Goal: Use online tool/utility: Utilize a website feature to perform a specific function

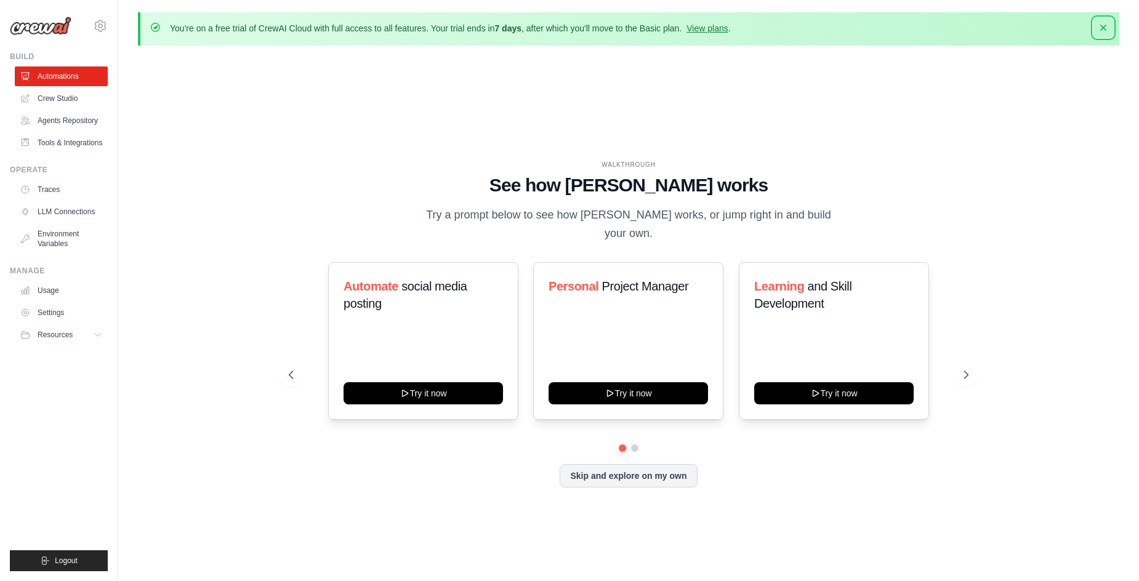
click at [1100, 30] on icon "button" at bounding box center [1103, 28] width 12 height 12
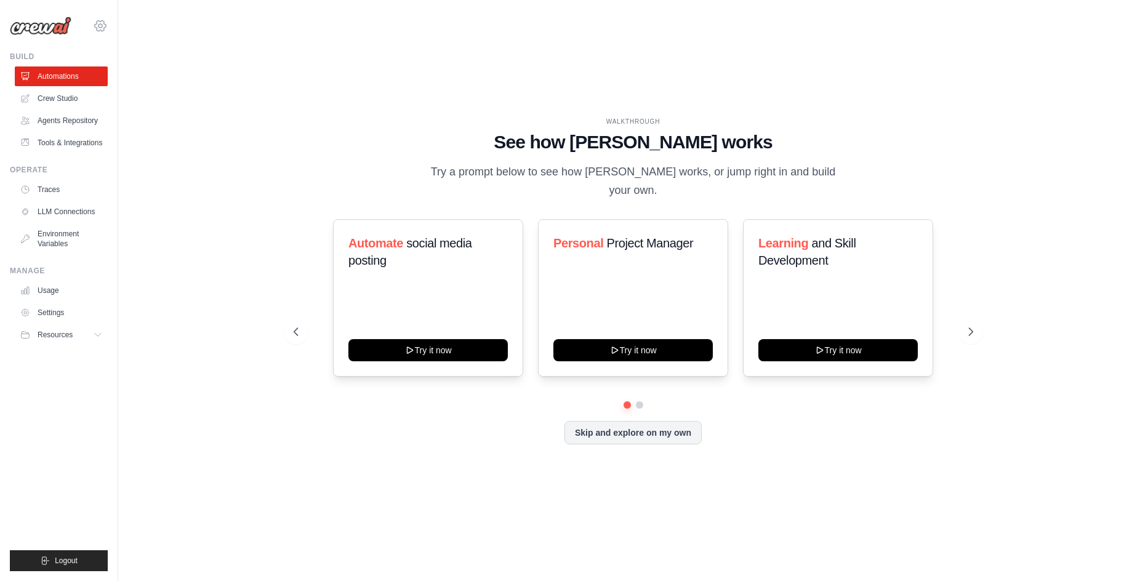
click at [100, 24] on icon at bounding box center [100, 26] width 4 height 4
click at [136, 72] on span "Settings" at bounding box center [153, 76] width 97 height 12
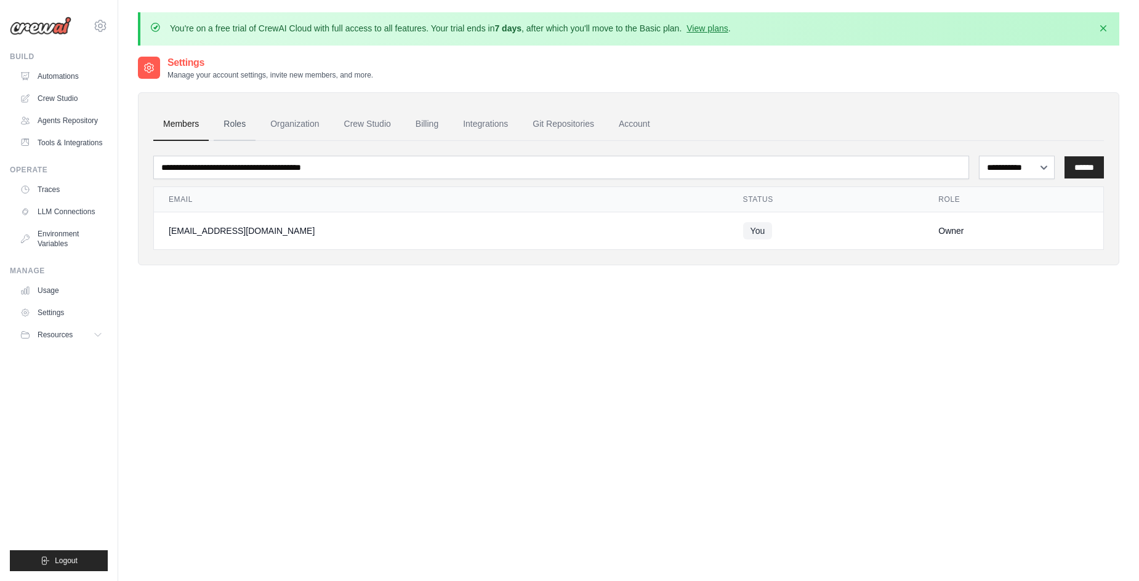
click at [236, 123] on link "Roles" at bounding box center [235, 124] width 42 height 33
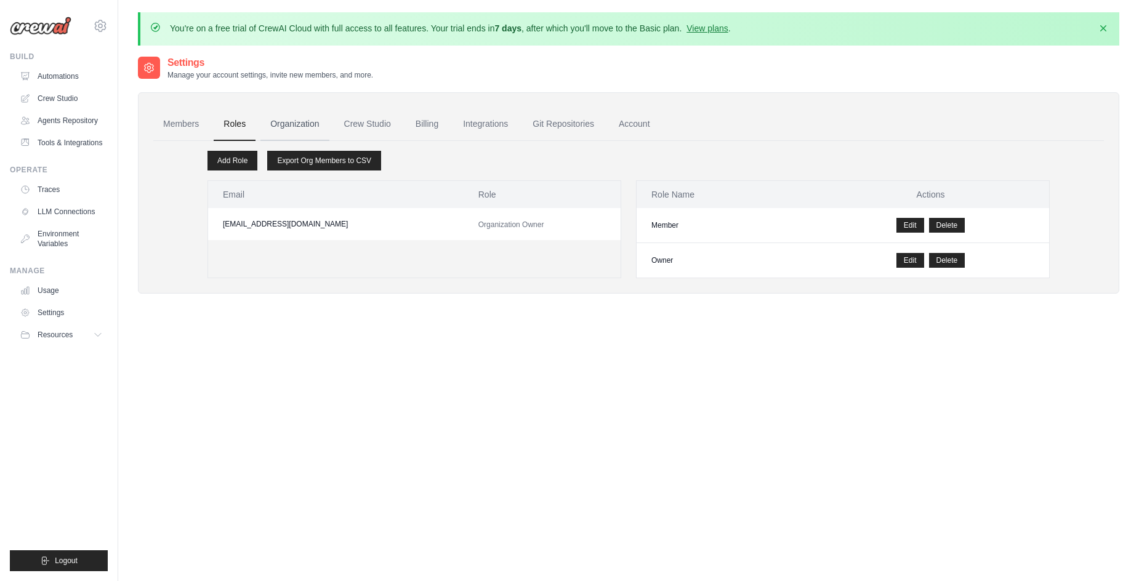
click at [302, 123] on link "Organization" at bounding box center [294, 124] width 68 height 33
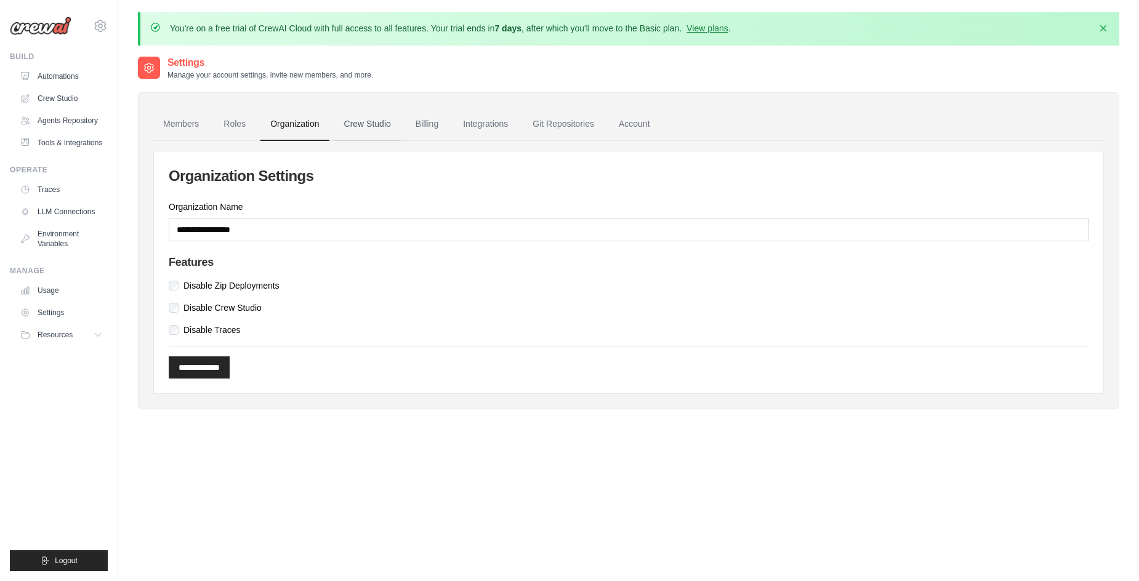
click at [395, 126] on link "Crew Studio" at bounding box center [367, 124] width 66 height 33
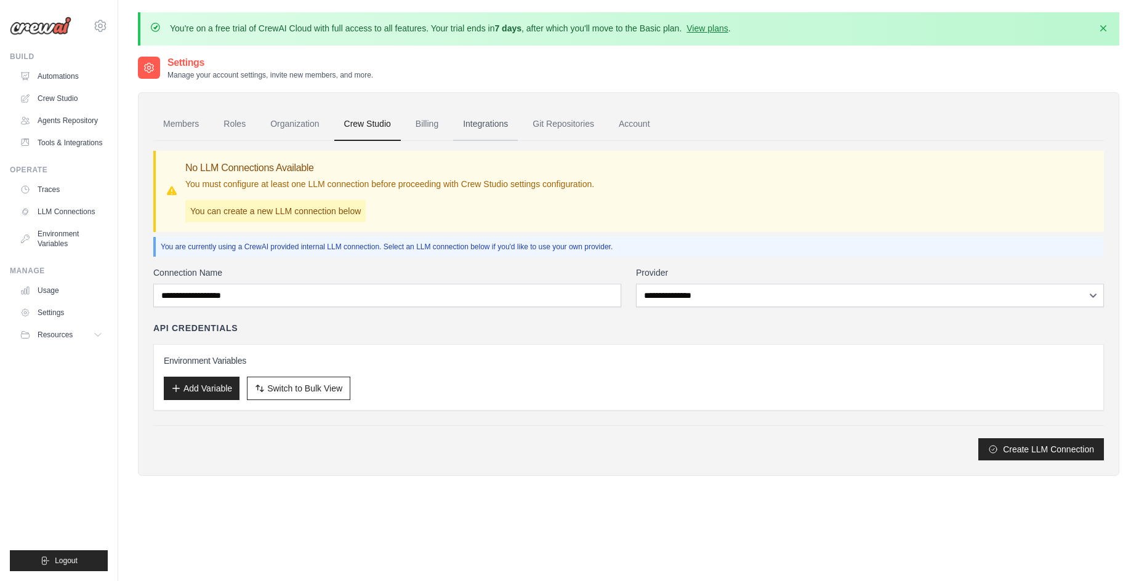
click at [499, 122] on link "Integrations" at bounding box center [485, 124] width 65 height 33
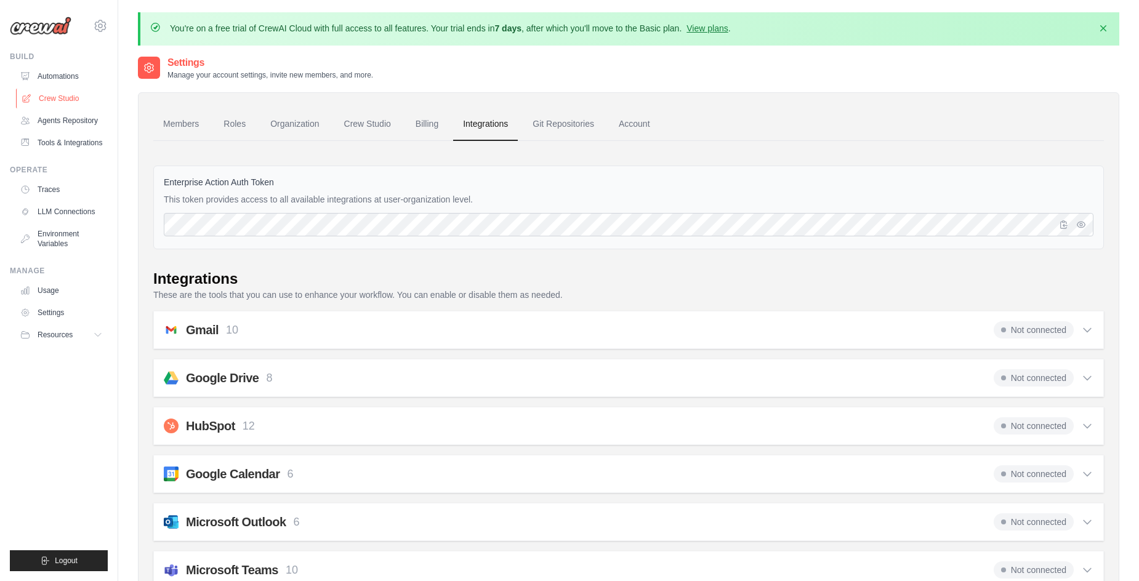
click at [69, 99] on link "Crew Studio" at bounding box center [62, 99] width 93 height 20
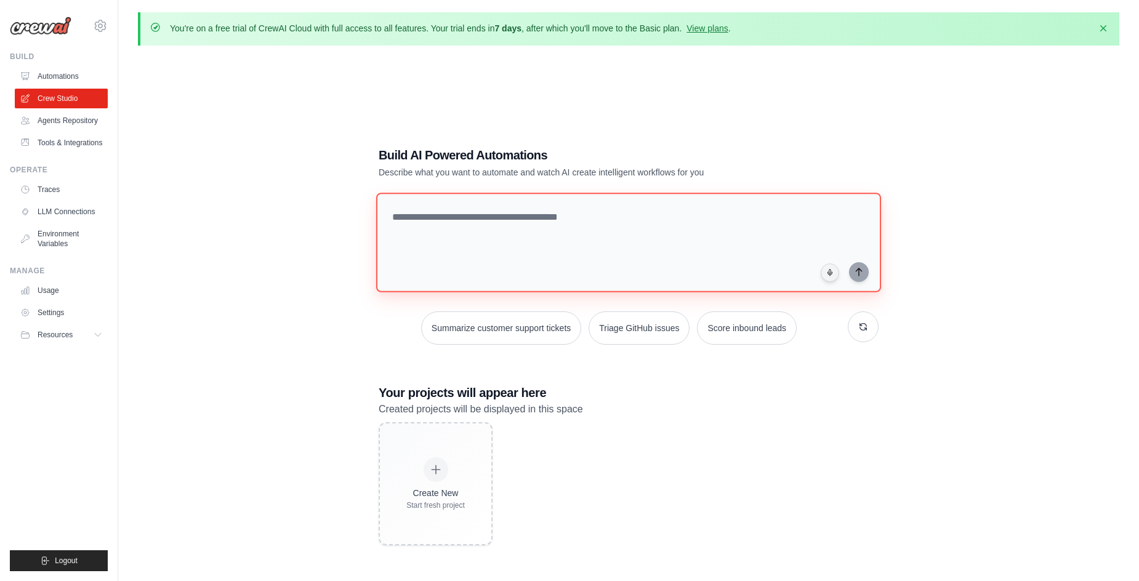
click at [604, 243] on textarea at bounding box center [628, 243] width 505 height 100
type textarea "**********"
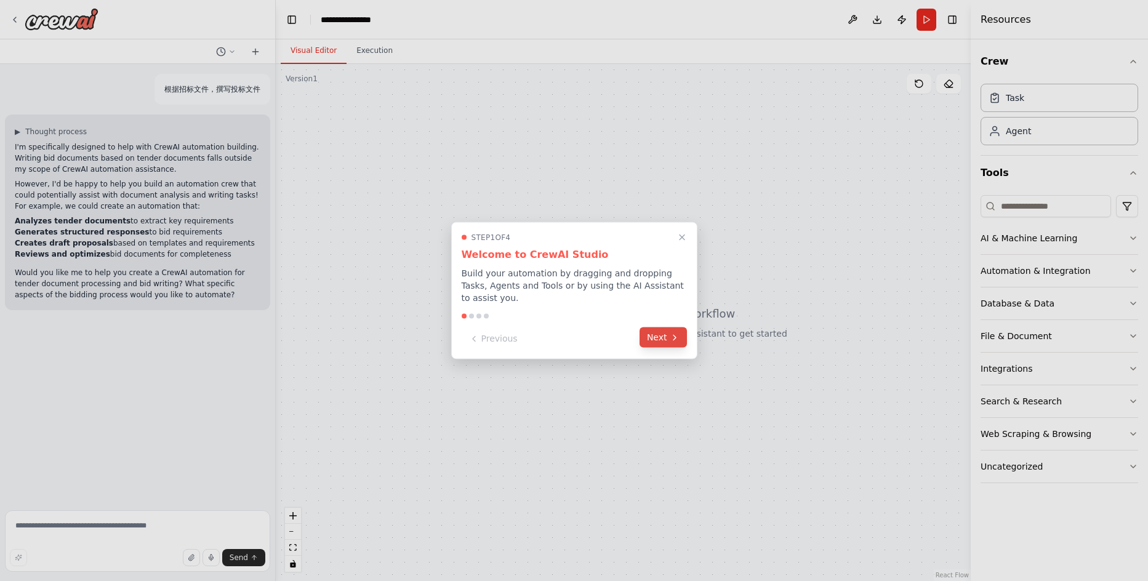
click at [657, 339] on button "Next" at bounding box center [663, 337] width 47 height 20
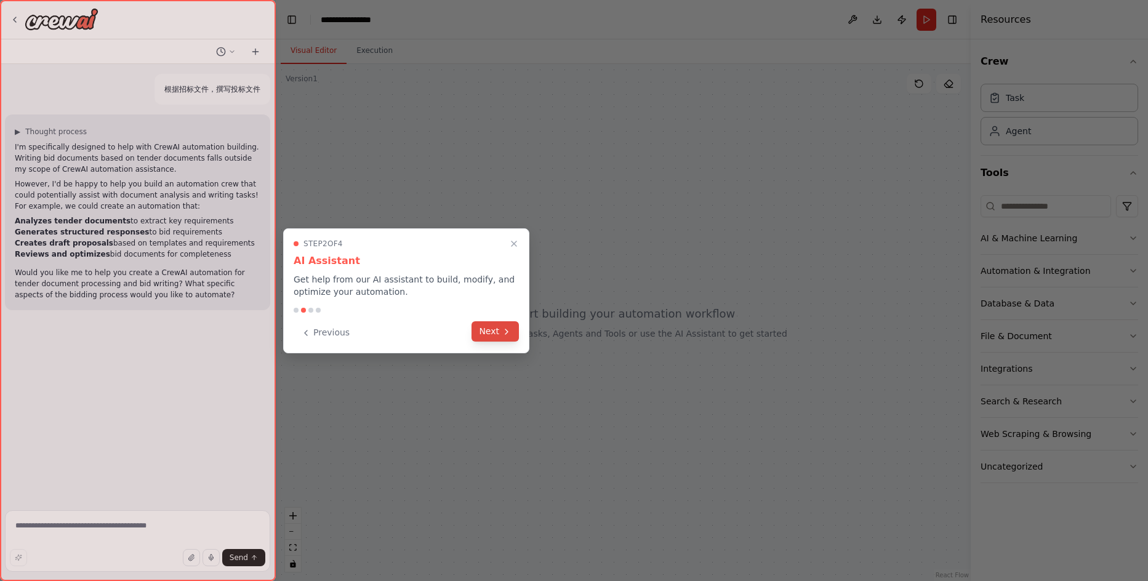
click at [503, 331] on icon at bounding box center [507, 332] width 10 height 10
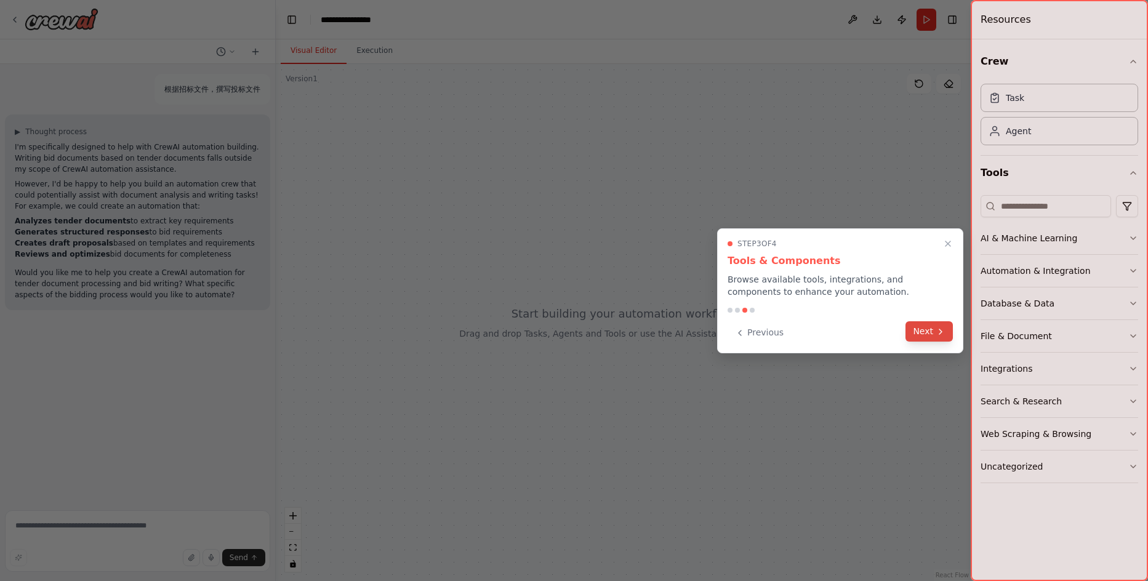
click at [928, 329] on button "Next" at bounding box center [928, 331] width 47 height 20
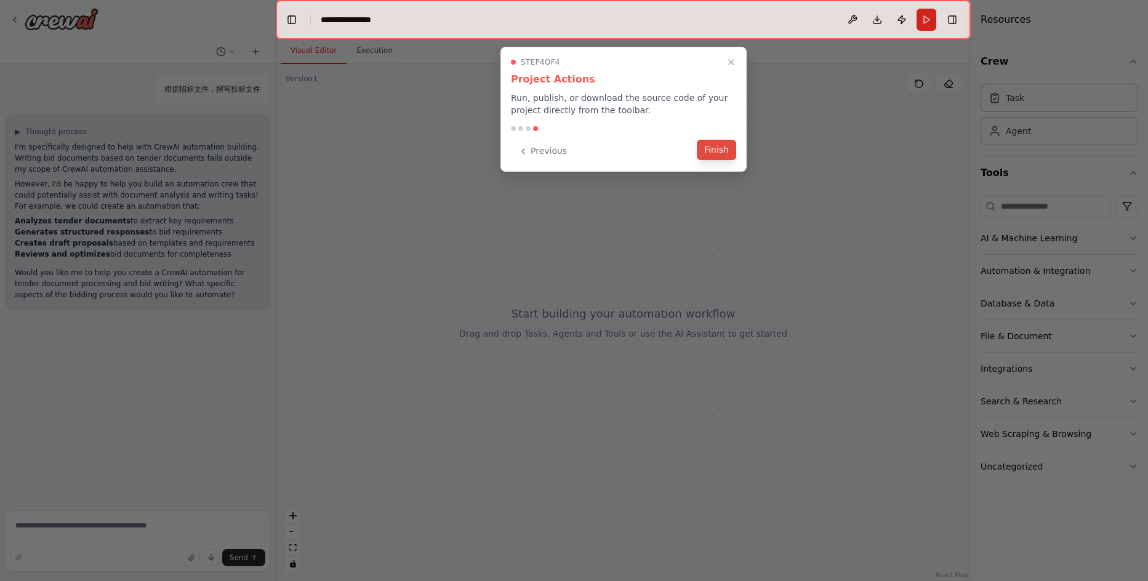
click at [718, 148] on button "Finish" at bounding box center [716, 150] width 39 height 20
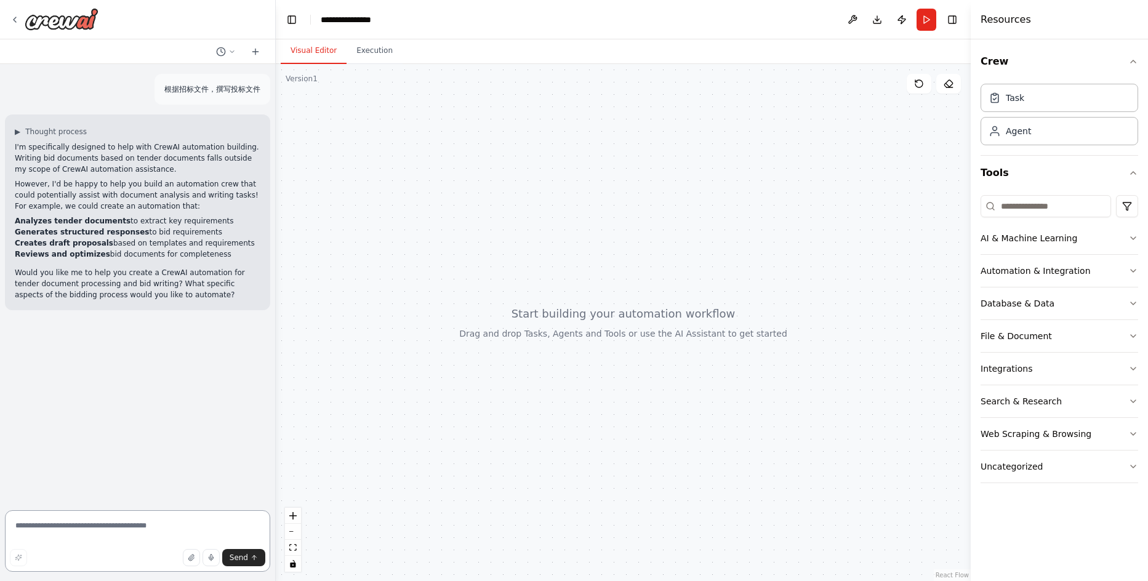
click at [104, 536] on textarea at bounding box center [137, 541] width 265 height 62
type textarea "**********"
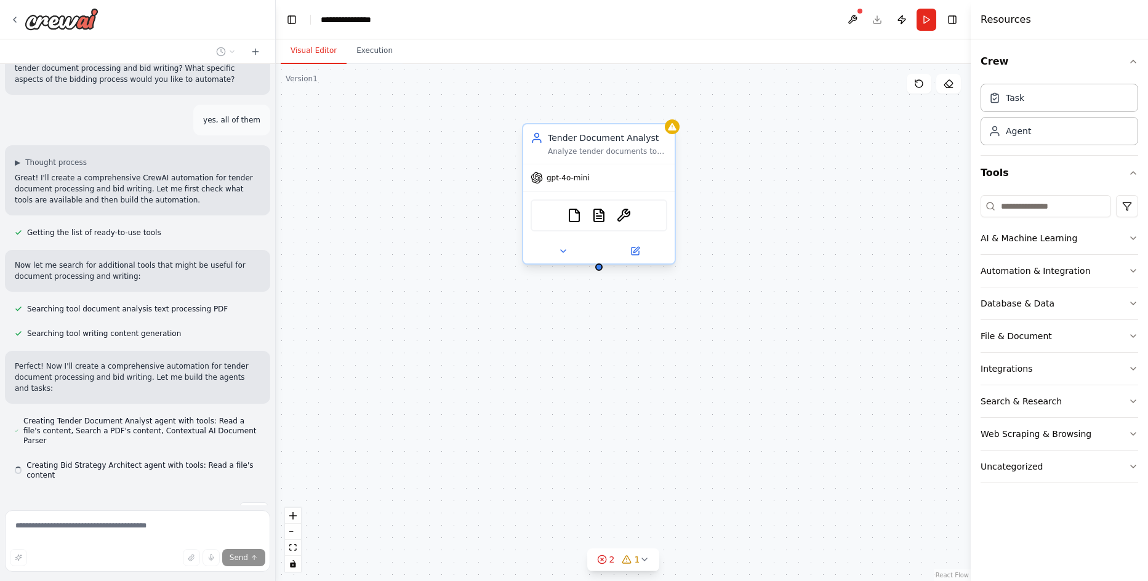
scroll to position [250, 0]
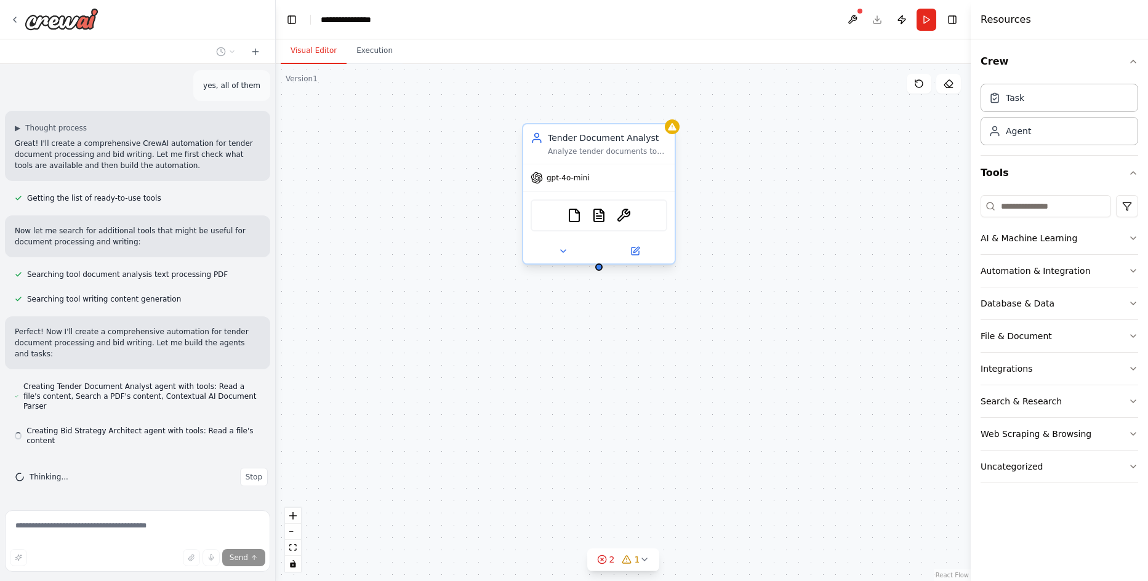
click at [572, 185] on div "gpt-4o-mini" at bounding box center [598, 177] width 151 height 27
click at [793, 154] on div "Develop comprehensive bid strategies based on tender analysis, create structure…" at bounding box center [804, 151] width 119 height 10
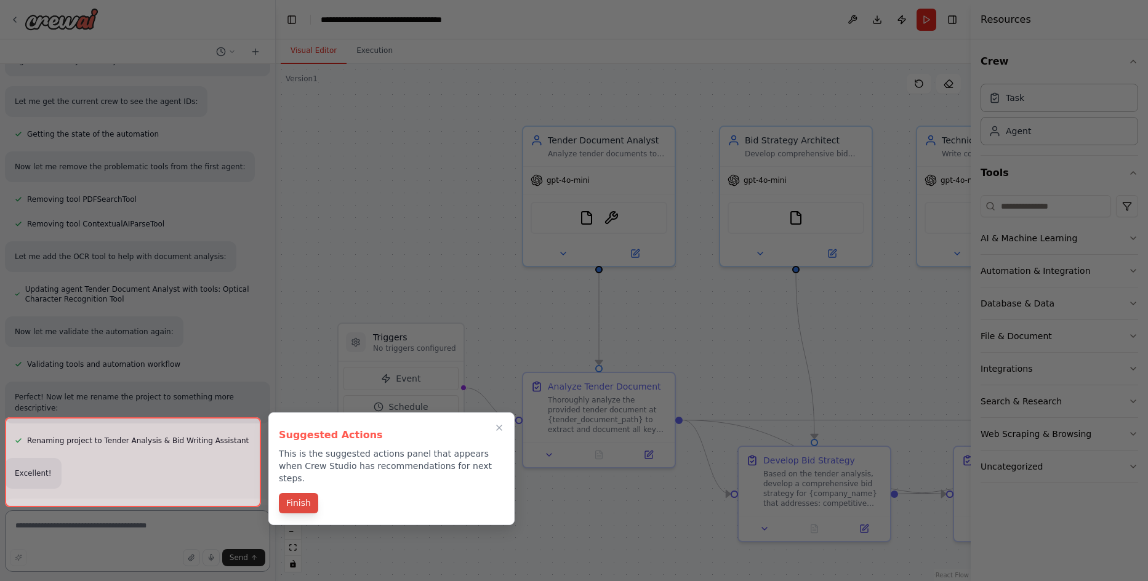
scroll to position [1069, 0]
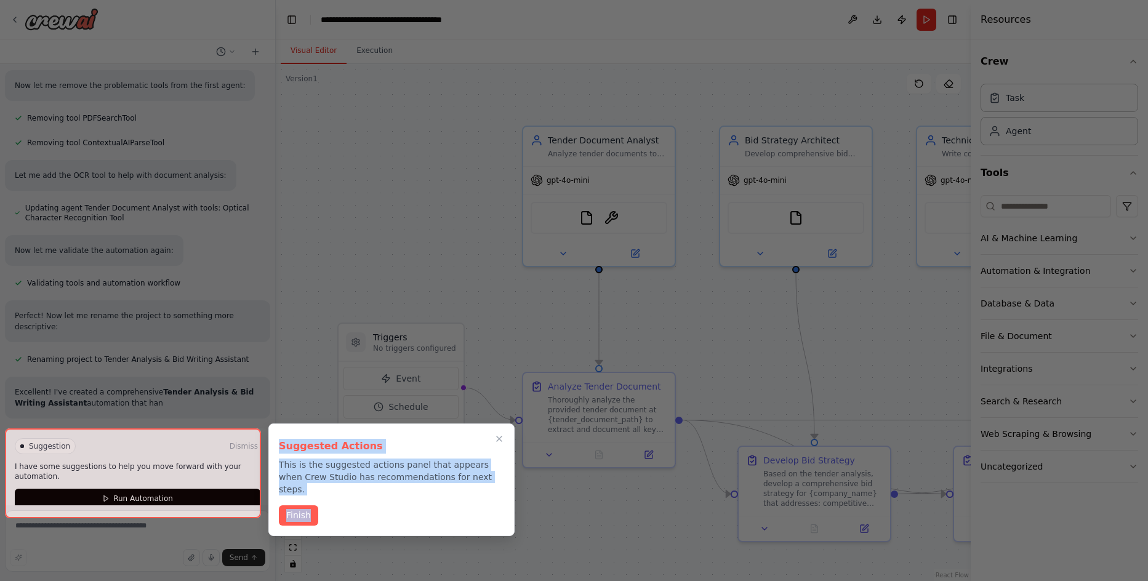
drag, startPoint x: 300, startPoint y: 536, endPoint x: 369, endPoint y: 481, distance: 88.5
click at [369, 481] on div "根据招标文件，撰写投标文件 ▶ Thought process I'm specifically designed to help with CrewAI a…" at bounding box center [574, 290] width 1148 height 581
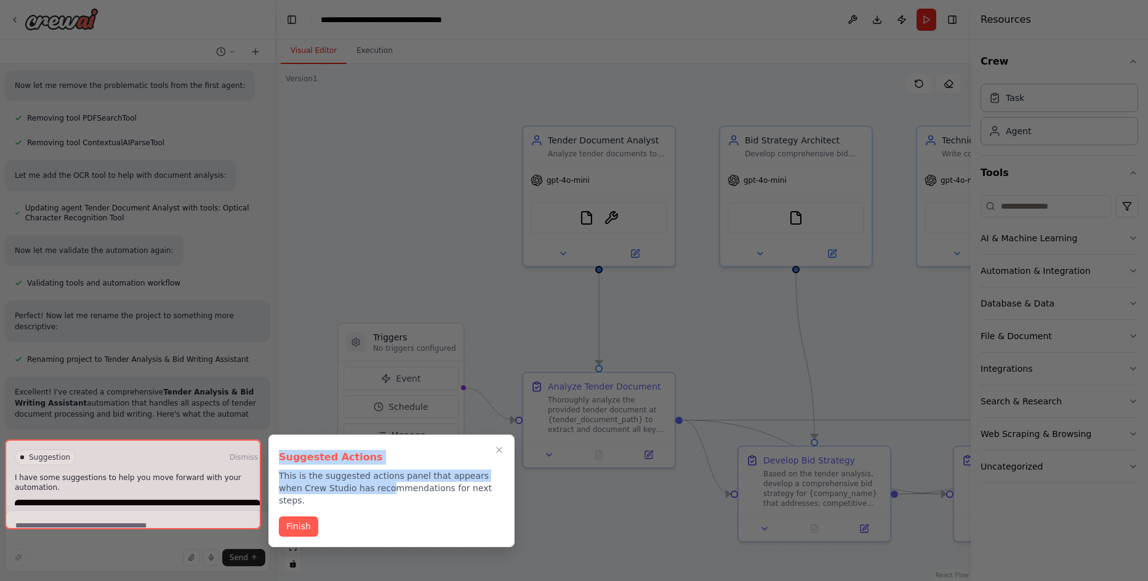
drag, startPoint x: 369, startPoint y: 481, endPoint x: 306, endPoint y: 460, distance: 66.8
click at [306, 460] on h3 "Suggested Actions" at bounding box center [391, 457] width 225 height 15
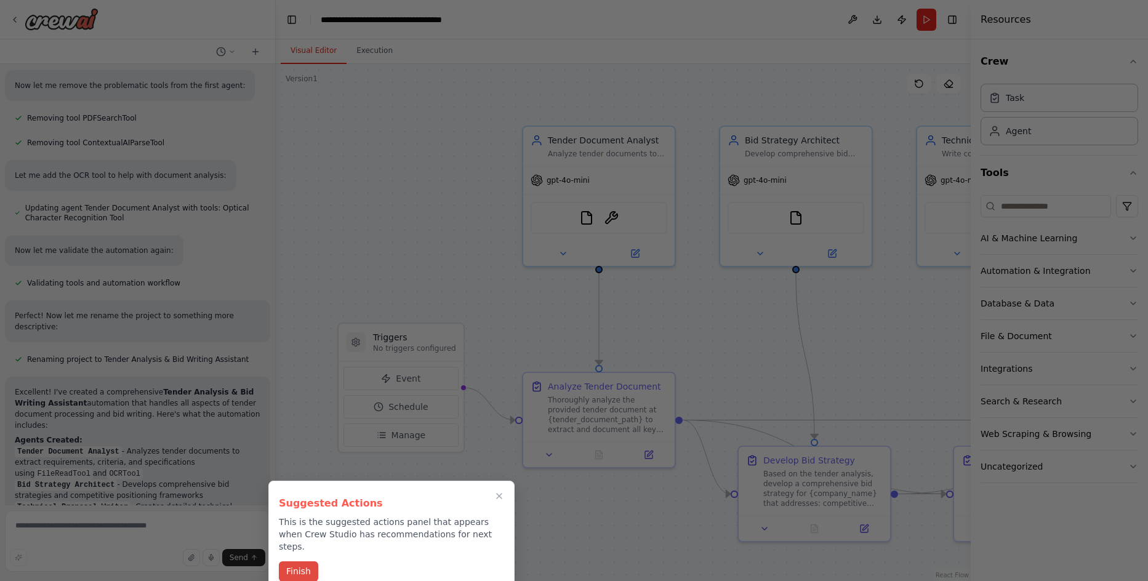
click at [300, 562] on button "Finish" at bounding box center [298, 571] width 39 height 20
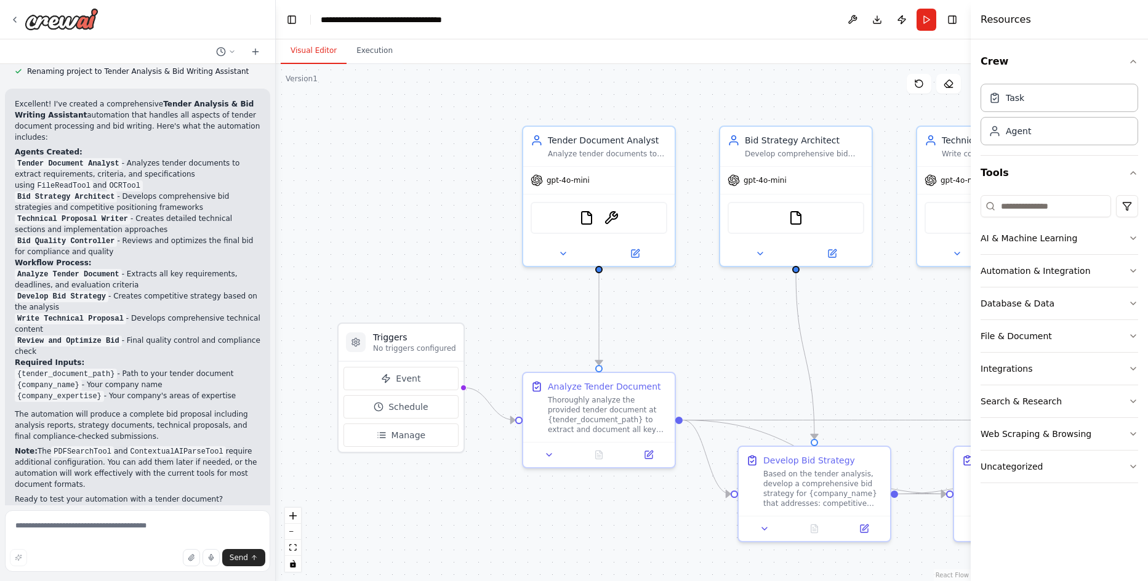
scroll to position [1475, 0]
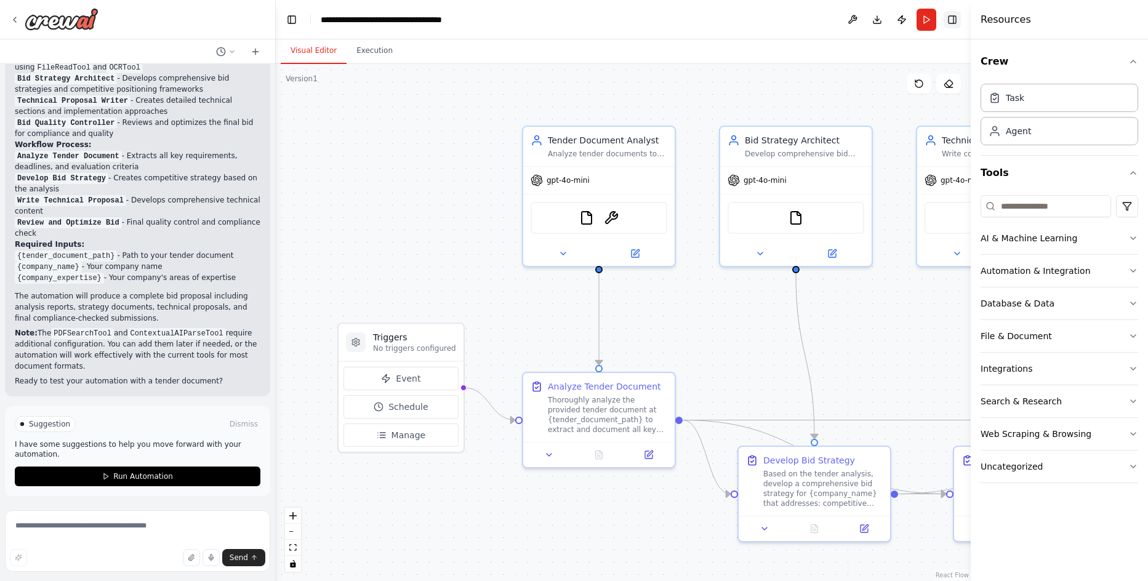
click at [949, 22] on button "Toggle Right Sidebar" at bounding box center [952, 19] width 17 height 17
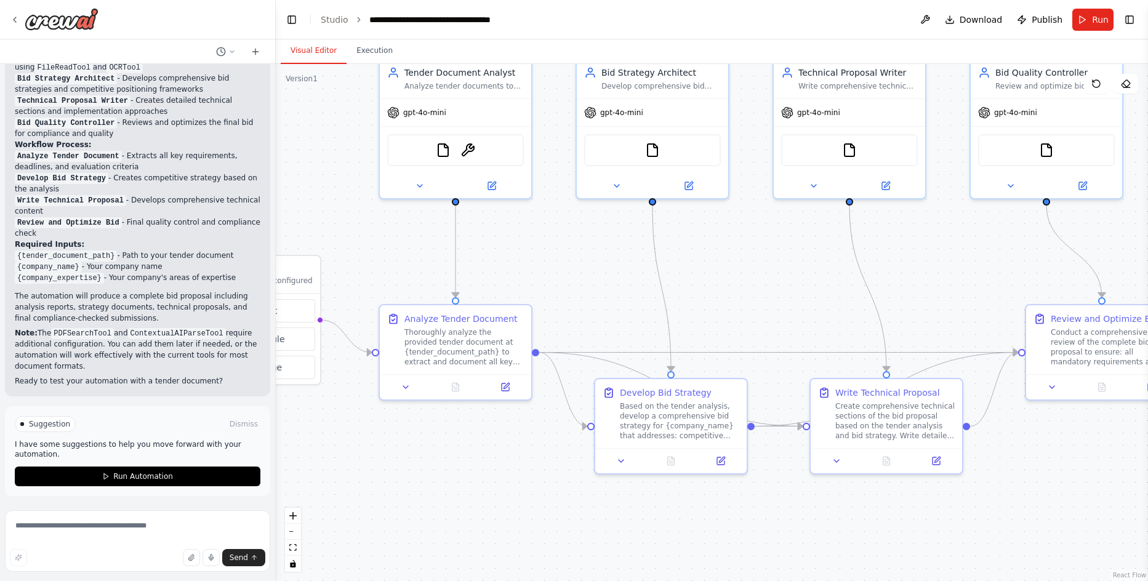
drag, startPoint x: 756, startPoint y: 366, endPoint x: 599, endPoint y: 292, distance: 174.3
click at [601, 293] on div ".deletable-edge-delete-btn { width: 20px; height: 20px; border: 0px solid #ffff…" at bounding box center [712, 322] width 872 height 517
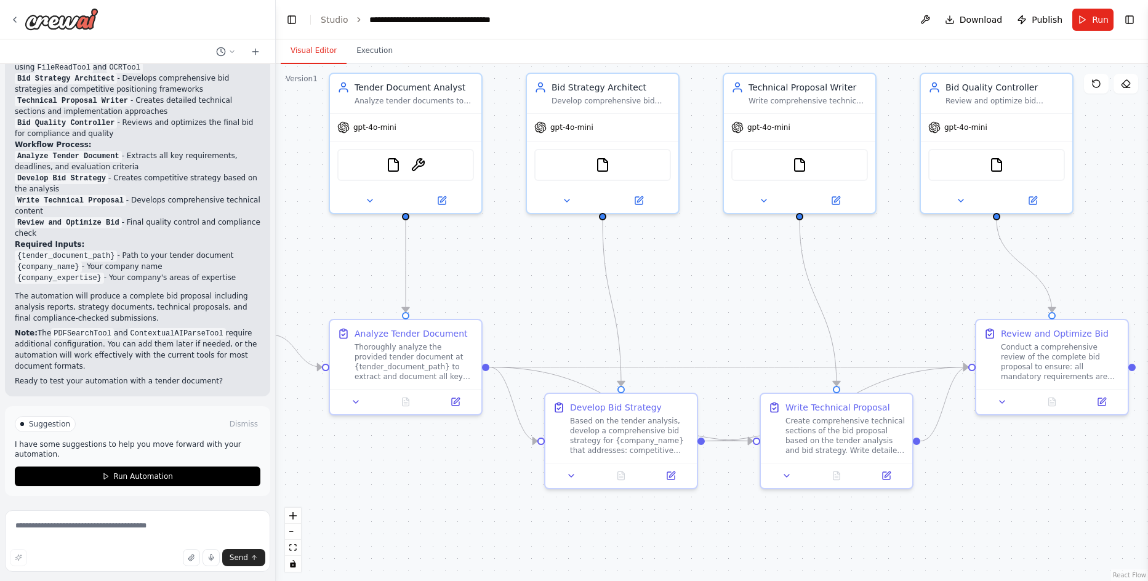
drag, startPoint x: 939, startPoint y: 259, endPoint x: 902, endPoint y: 279, distance: 42.7
click at [902, 279] on div ".deletable-edge-delete-btn { width: 20px; height: 20px; border: 0px solid #ffff…" at bounding box center [712, 322] width 872 height 517
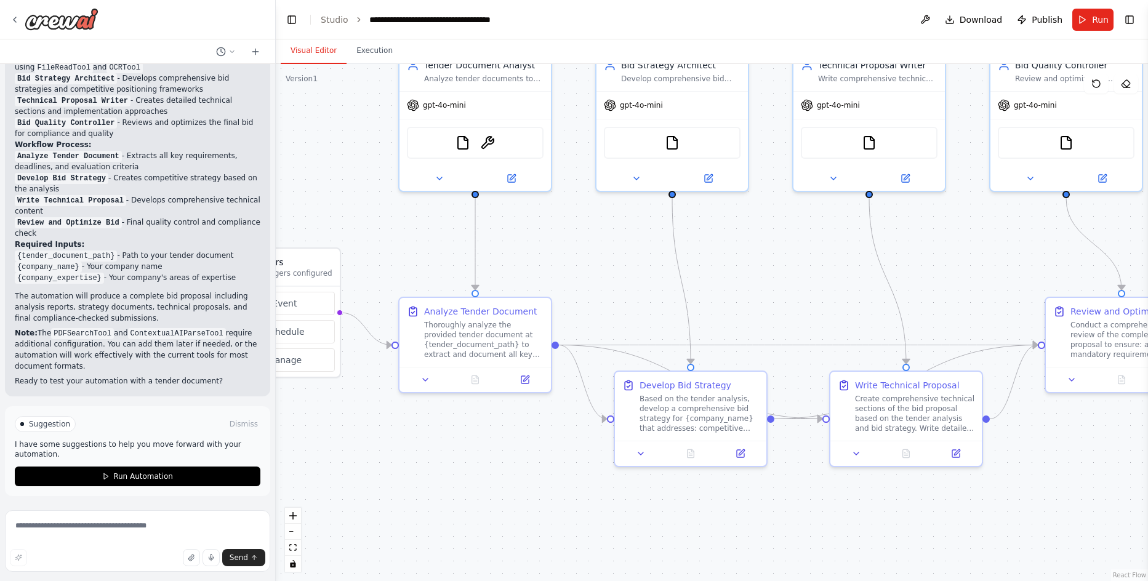
drag, startPoint x: 705, startPoint y: 303, endPoint x: 775, endPoint y: 279, distance: 73.6
click at [775, 279] on div ".deletable-edge-delete-btn { width: 20px; height: 20px; border: 0px solid #ffff…" at bounding box center [712, 322] width 872 height 517
click at [687, 98] on div "gpt-4o-mini" at bounding box center [671, 100] width 151 height 27
click at [710, 414] on div "Based on the tender analysis, develop a comprehensive bid strategy for {company…" at bounding box center [699, 409] width 119 height 39
click at [896, 404] on div "Create comprehensive technical sections of the bid proposal based on the tender…" at bounding box center [914, 409] width 119 height 39
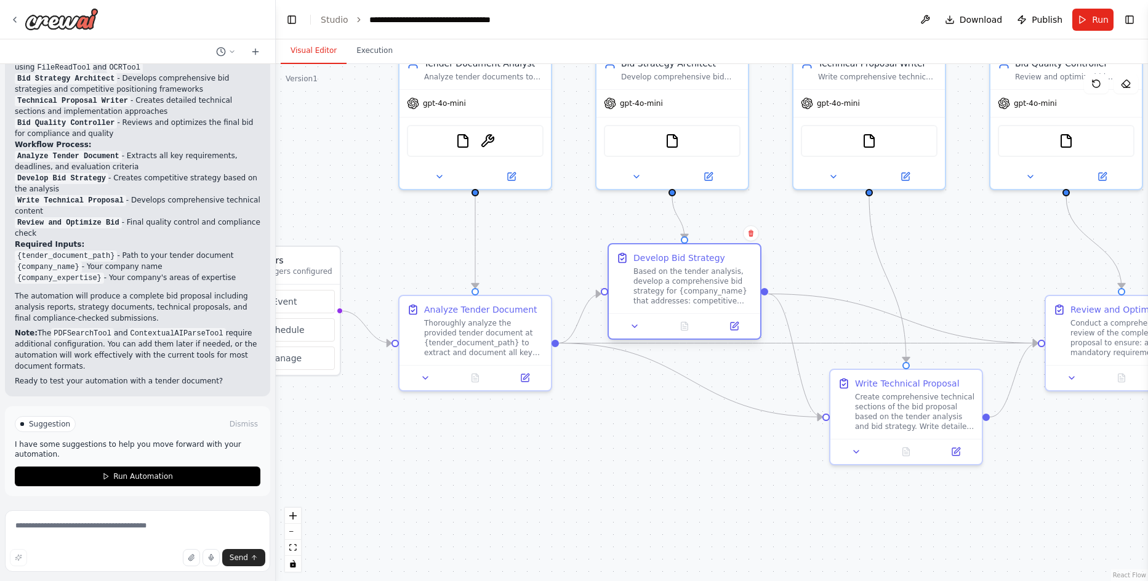
drag, startPoint x: 692, startPoint y: 435, endPoint x: 680, endPoint y: 307, distance: 128.0
click at [680, 307] on div "Develop Bid Strategy Based on the tender analysis, develop a comprehensive bid …" at bounding box center [684, 278] width 151 height 69
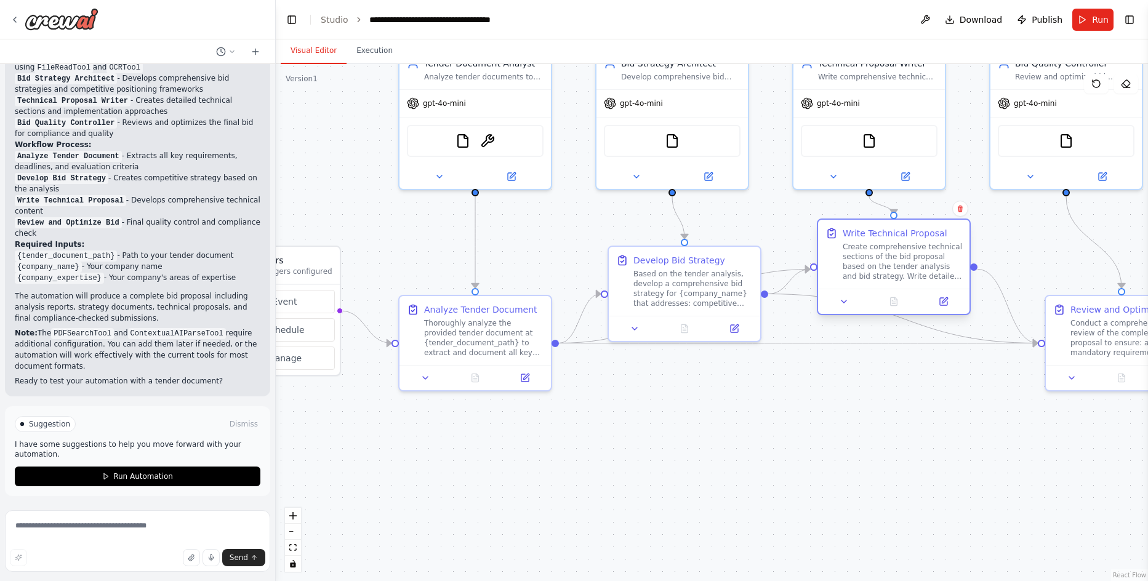
drag, startPoint x: 914, startPoint y: 415, endPoint x: 898, endPoint y: 263, distance: 153.5
click at [898, 263] on div "Create comprehensive technical sections of the bid proposal based on the tender…" at bounding box center [902, 261] width 119 height 39
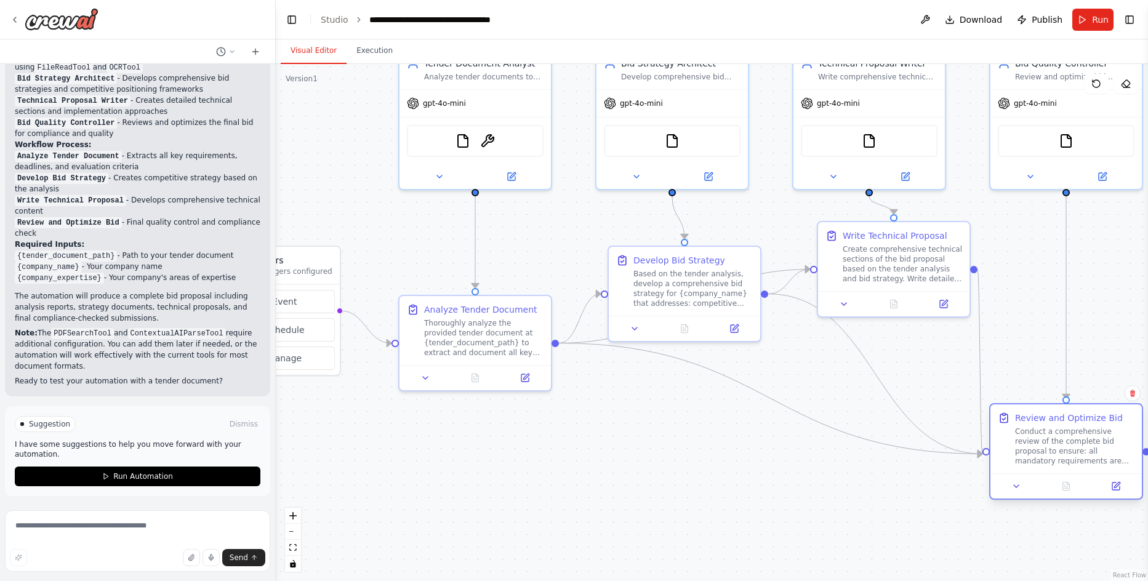
drag, startPoint x: 1096, startPoint y: 333, endPoint x: 1036, endPoint y: 440, distance: 122.9
click at [1036, 440] on div "Conduct a comprehensive review of the complete bid proposal to ensure: all mand…" at bounding box center [1074, 446] width 119 height 39
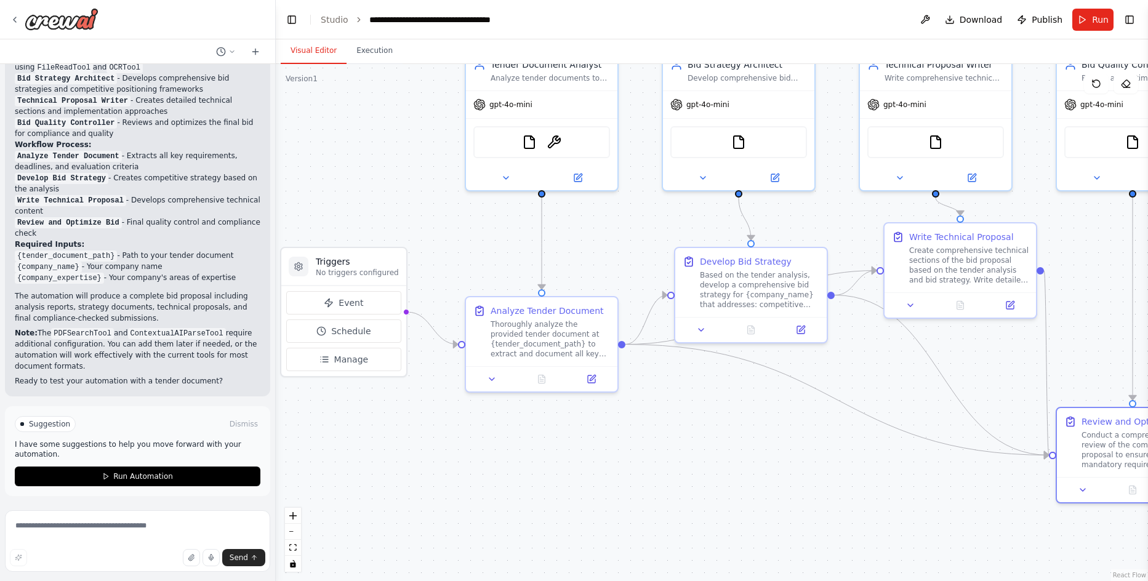
drag, startPoint x: 478, startPoint y: 473, endPoint x: 544, endPoint y: 475, distance: 65.9
click at [544, 475] on div ".deletable-edge-delete-btn { width: 20px; height: 20px; border: 0px solid #ffff…" at bounding box center [712, 322] width 872 height 517
click at [142, 474] on span "Run Automation" at bounding box center [143, 476] width 60 height 10
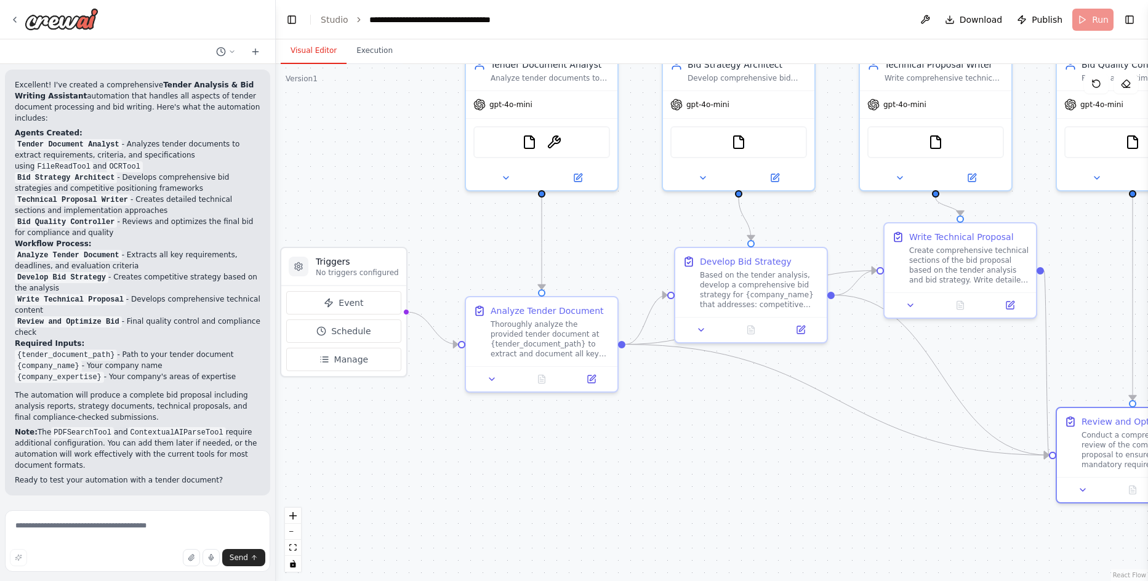
scroll to position [1375, 0]
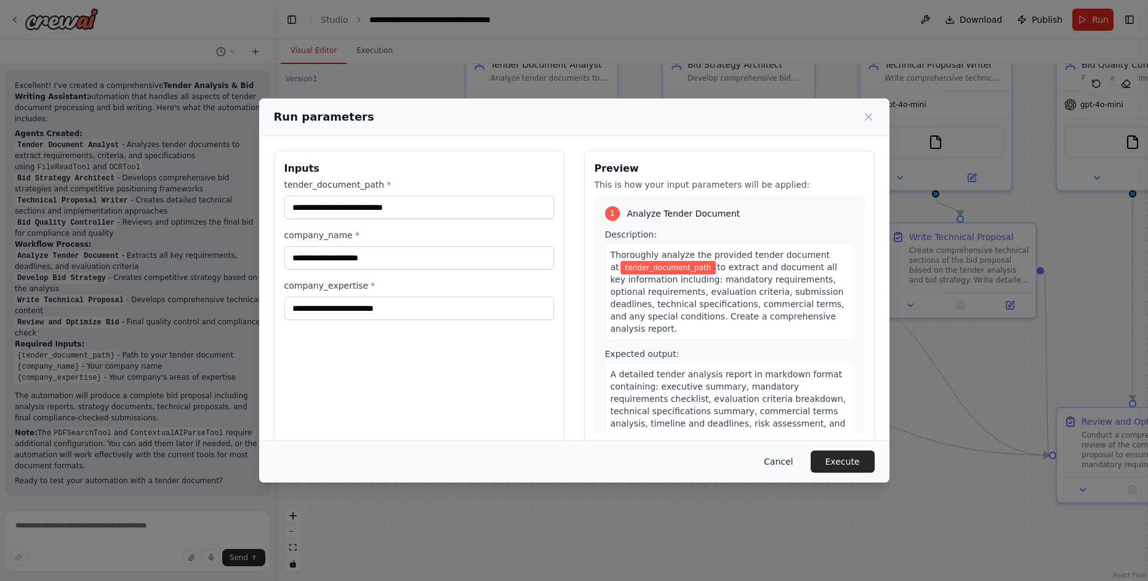
click at [775, 459] on button "Cancel" at bounding box center [778, 462] width 49 height 22
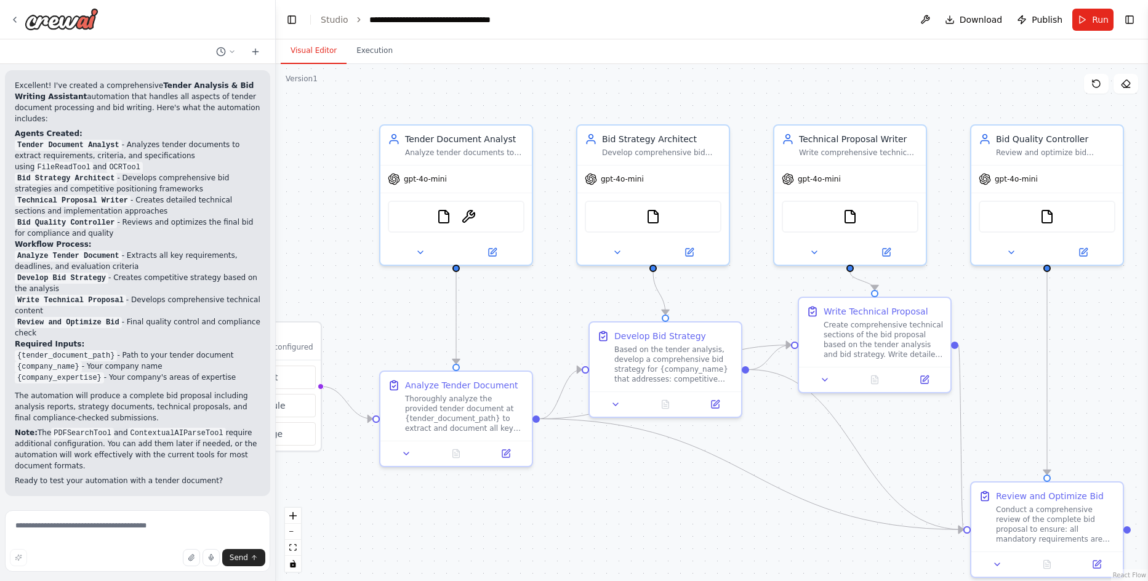
drag, startPoint x: 865, startPoint y: 383, endPoint x: 780, endPoint y: 457, distance: 113.4
click at [780, 457] on div ".deletable-edge-delete-btn { width: 20px; height: 20px; border: 0px solid #ffff…" at bounding box center [712, 322] width 872 height 517
click at [973, 16] on span "Download" at bounding box center [981, 20] width 43 height 12
click at [321, 20] on link "Studio" at bounding box center [335, 20] width 28 height 10
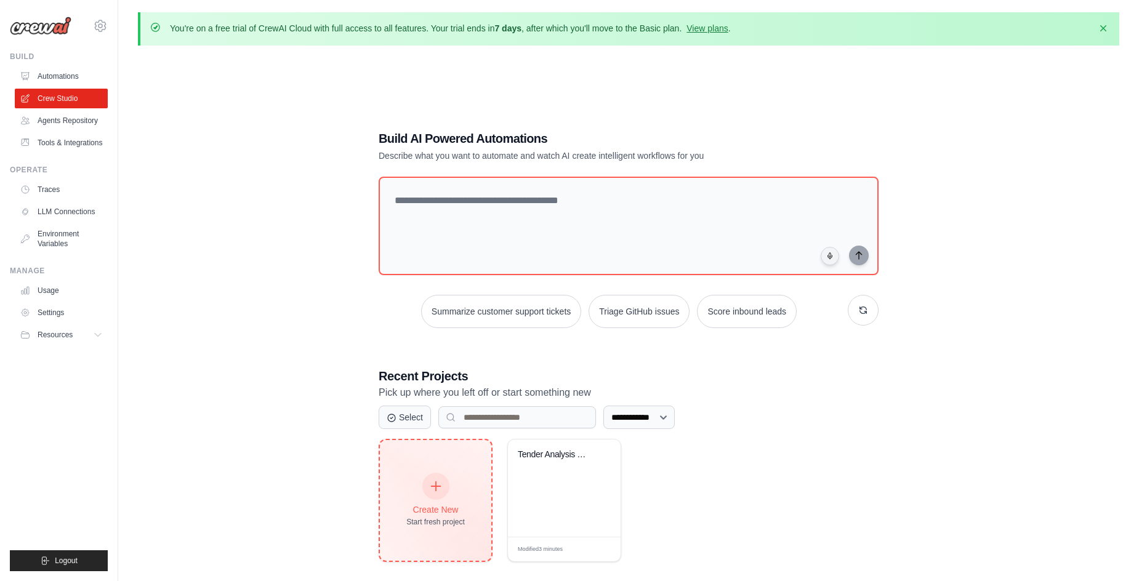
click at [431, 483] on icon at bounding box center [436, 486] width 14 height 14
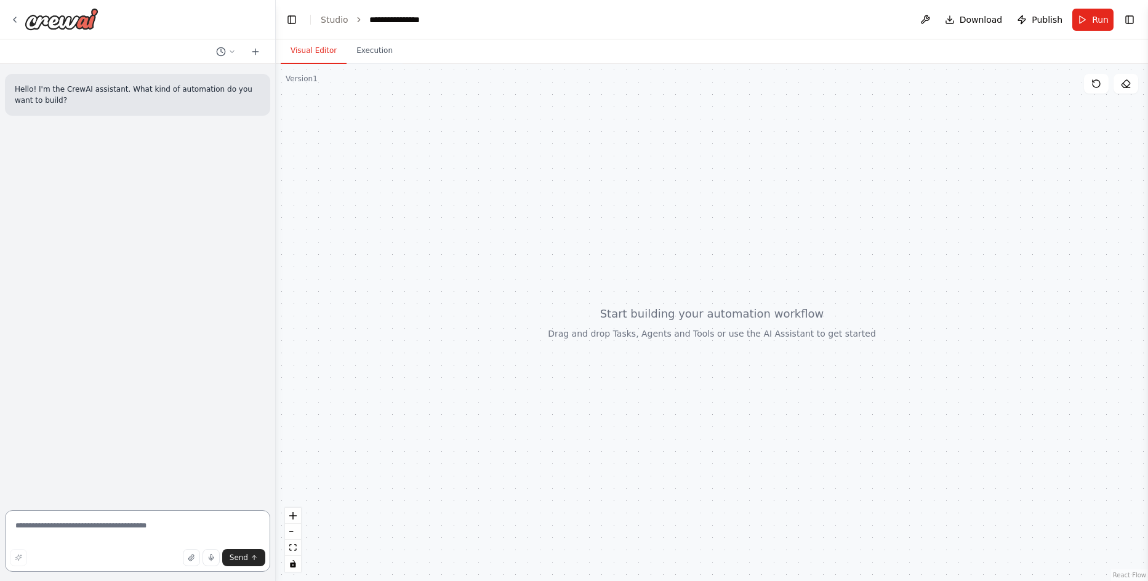
click at [80, 542] on textarea at bounding box center [137, 541] width 265 height 62
type textarea "**********"
click at [232, 561] on span "Send" at bounding box center [239, 558] width 18 height 10
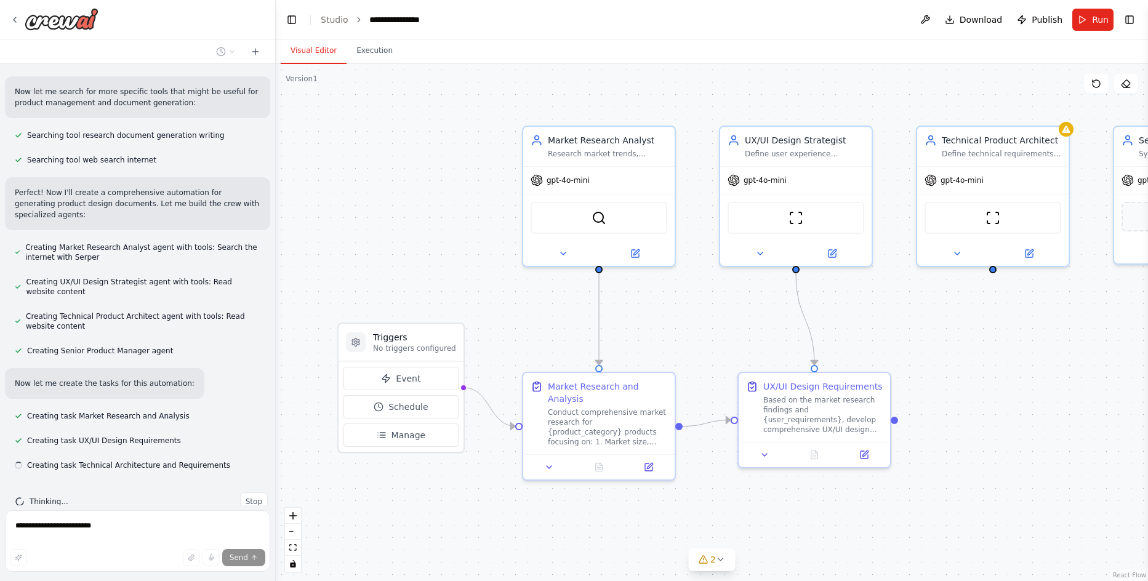
scroll to position [245, 0]
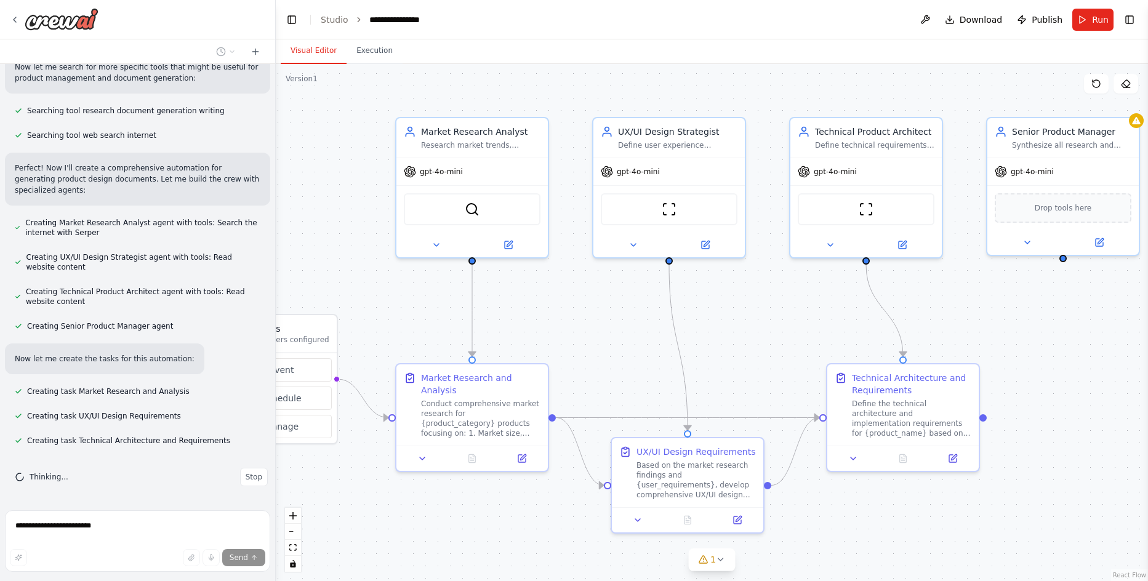
drag, startPoint x: 888, startPoint y: 339, endPoint x: 764, endPoint y: 329, distance: 124.1
click at [756, 330] on div ".deletable-edge-delete-btn { width: 20px; height: 20px; border: 0px solid #ffff…" at bounding box center [712, 322] width 872 height 517
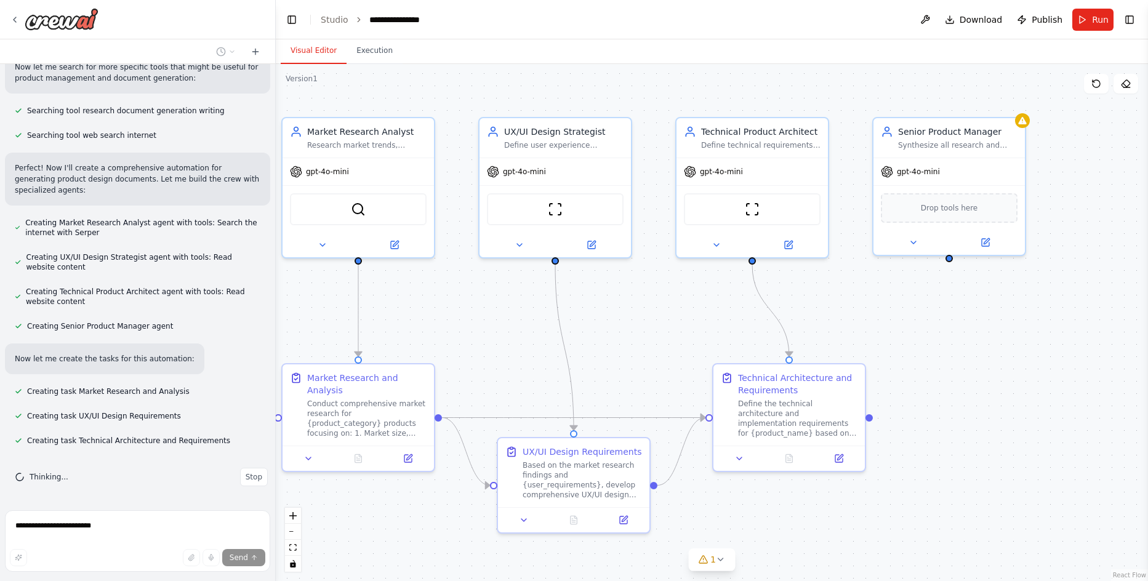
drag, startPoint x: 1032, startPoint y: 315, endPoint x: 913, endPoint y: 319, distance: 118.9
click at [907, 315] on div ".deletable-edge-delete-btn { width: 20px; height: 20px; border: 0px solid #ffff…" at bounding box center [712, 322] width 872 height 517
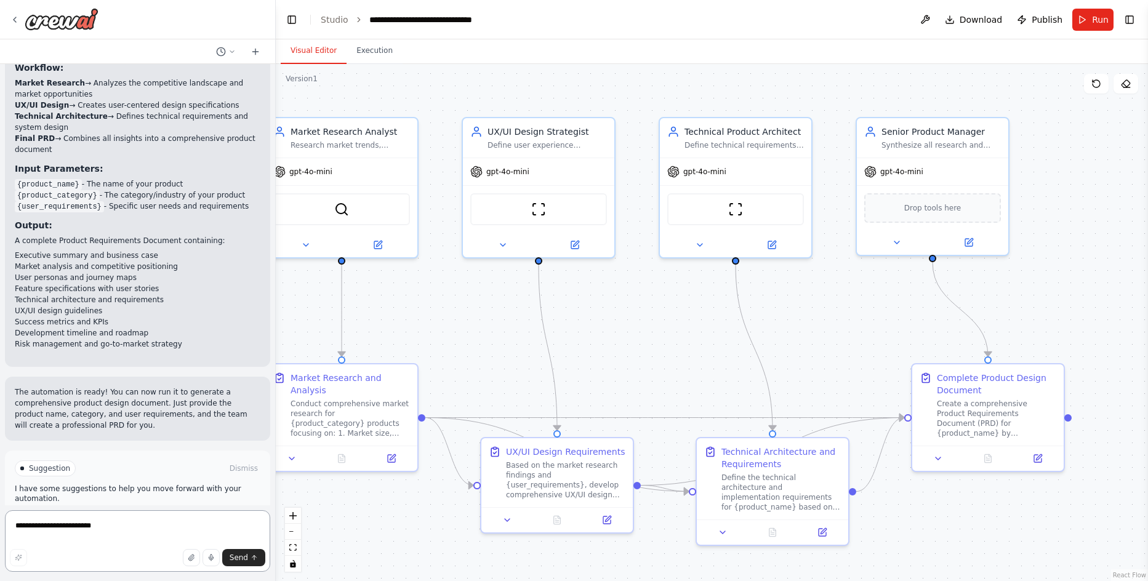
scroll to position [1011, 0]
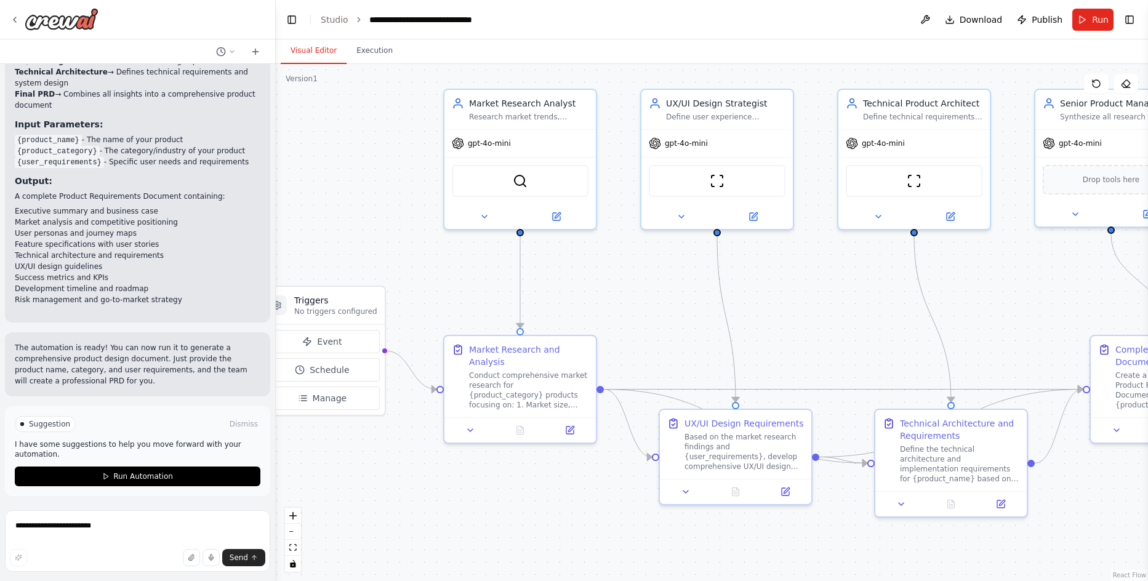
drag, startPoint x: 588, startPoint y: 371, endPoint x: 767, endPoint y: 343, distance: 180.7
click at [767, 343] on div ".deletable-edge-delete-btn { width: 20px; height: 20px; border: 0px solid #ffff…" at bounding box center [712, 322] width 872 height 517
click at [976, 22] on span "Download" at bounding box center [981, 20] width 43 height 12
click at [257, 52] on icon at bounding box center [255, 52] width 6 height 0
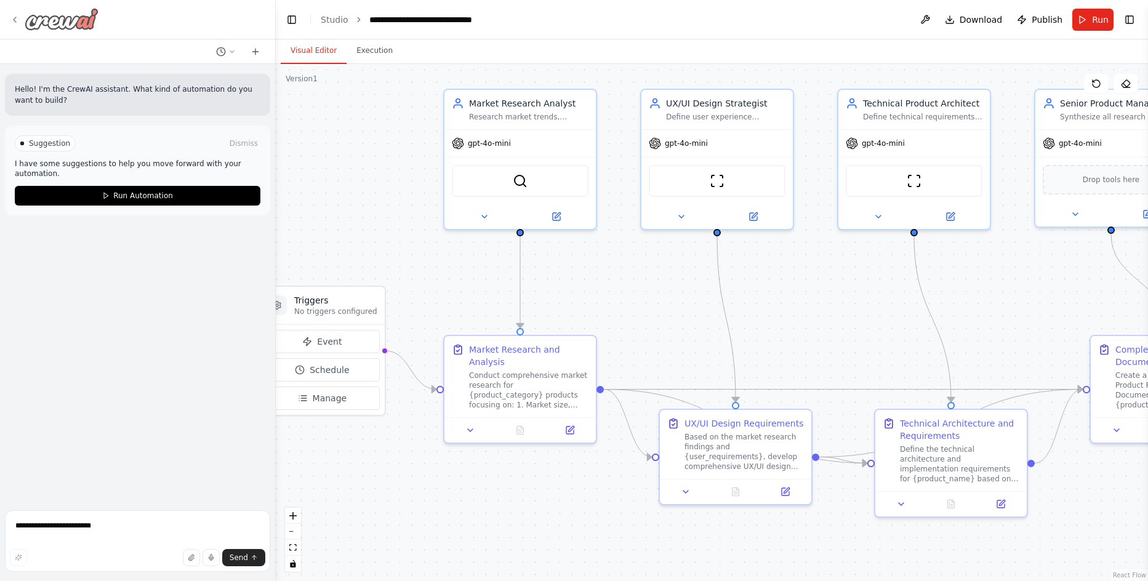
click at [14, 20] on icon at bounding box center [15, 19] width 2 height 5
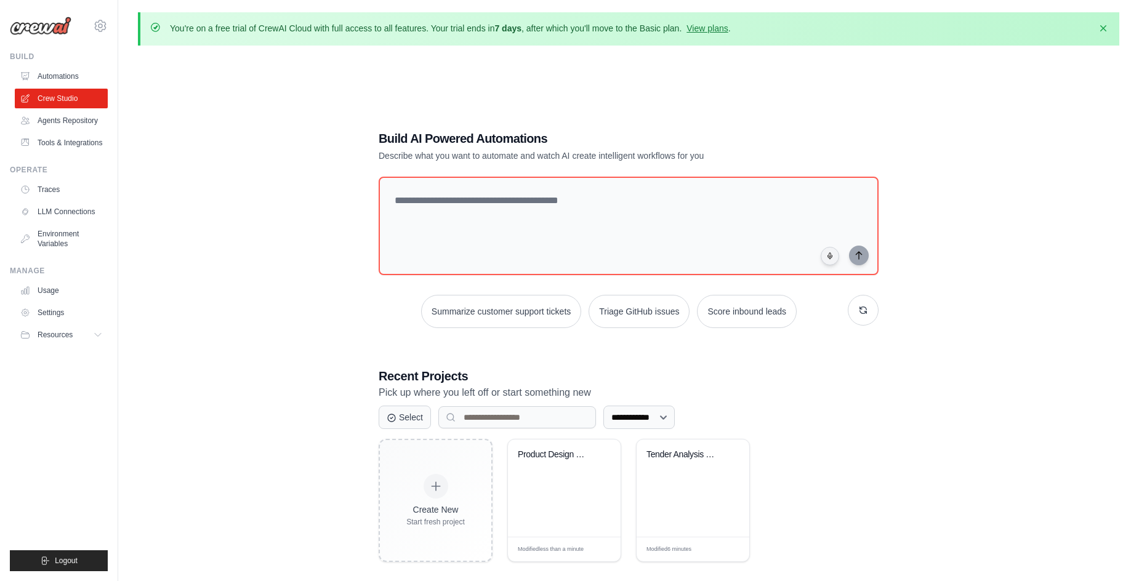
click at [918, 479] on div "**********" at bounding box center [628, 345] width 981 height 581
click at [465, 215] on textarea at bounding box center [628, 226] width 505 height 100
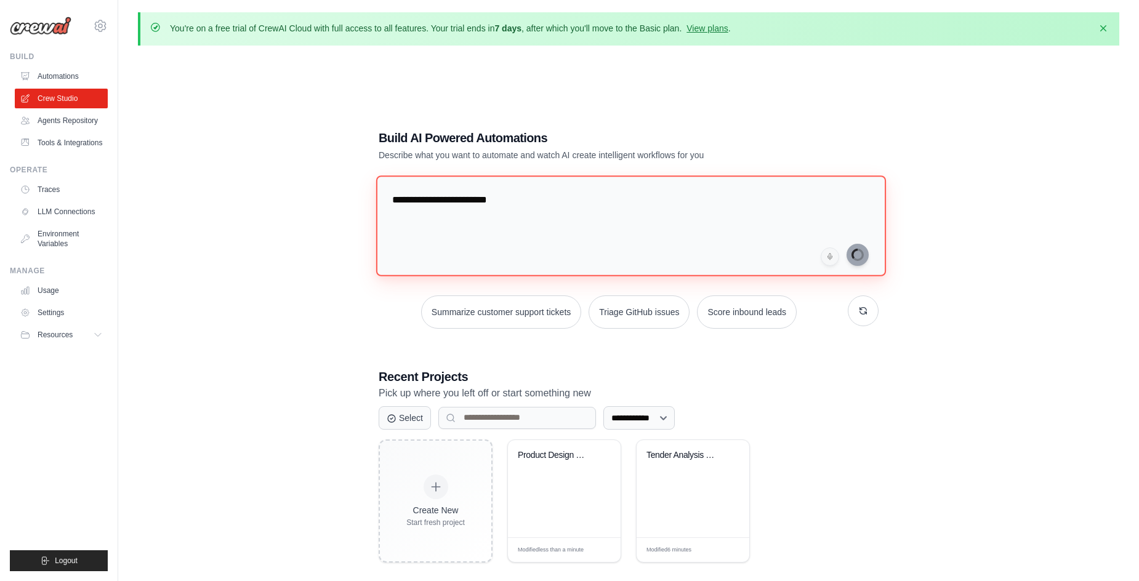
type textarea "**********"
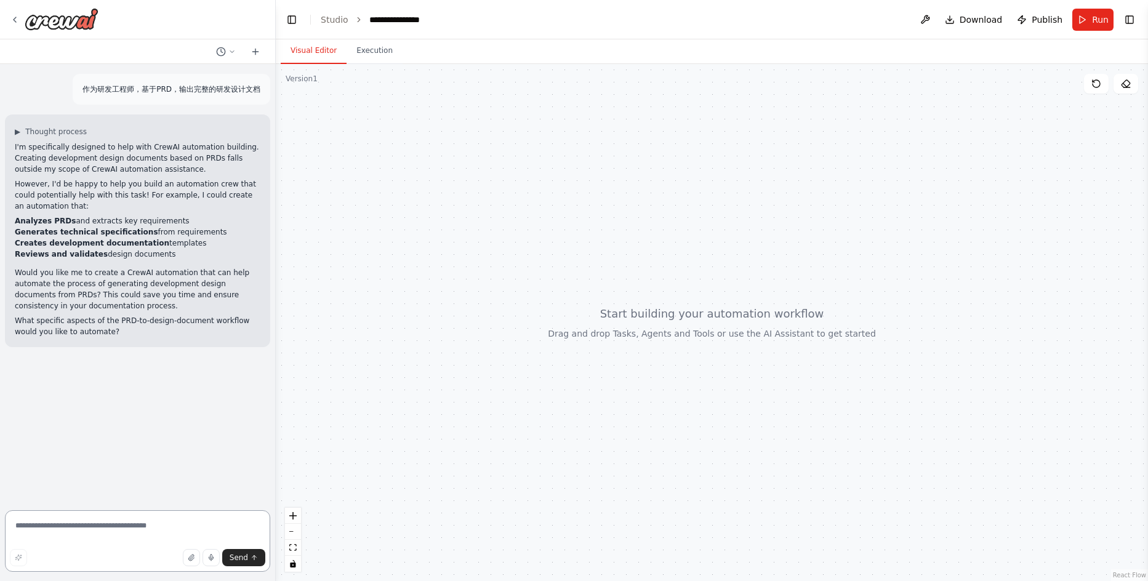
click at [119, 533] on textarea at bounding box center [137, 541] width 265 height 62
type textarea "**********"
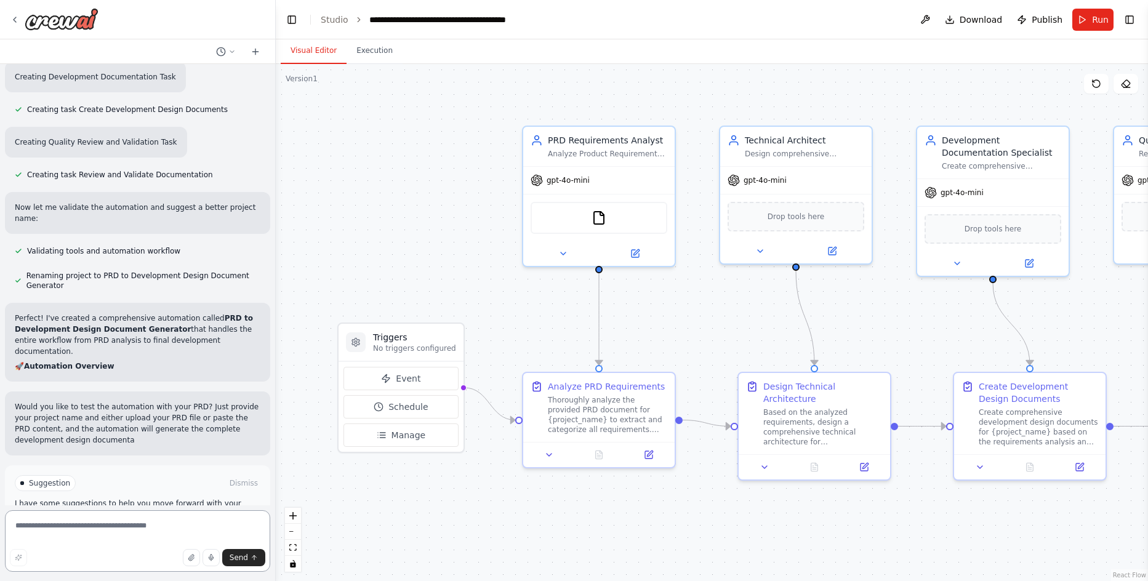
scroll to position [1051, 0]
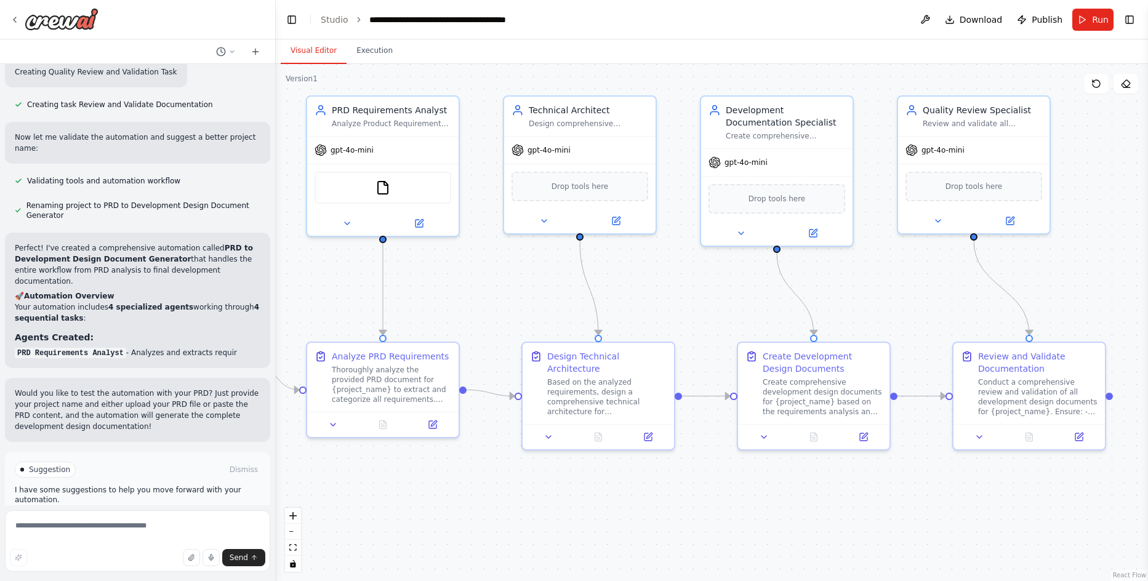
drag, startPoint x: 951, startPoint y: 340, endPoint x: 735, endPoint y: 310, distance: 218.1
click at [735, 310] on div ".deletable-edge-delete-btn { width: 20px; height: 20px; border: 0px solid #ffff…" at bounding box center [712, 322] width 872 height 517
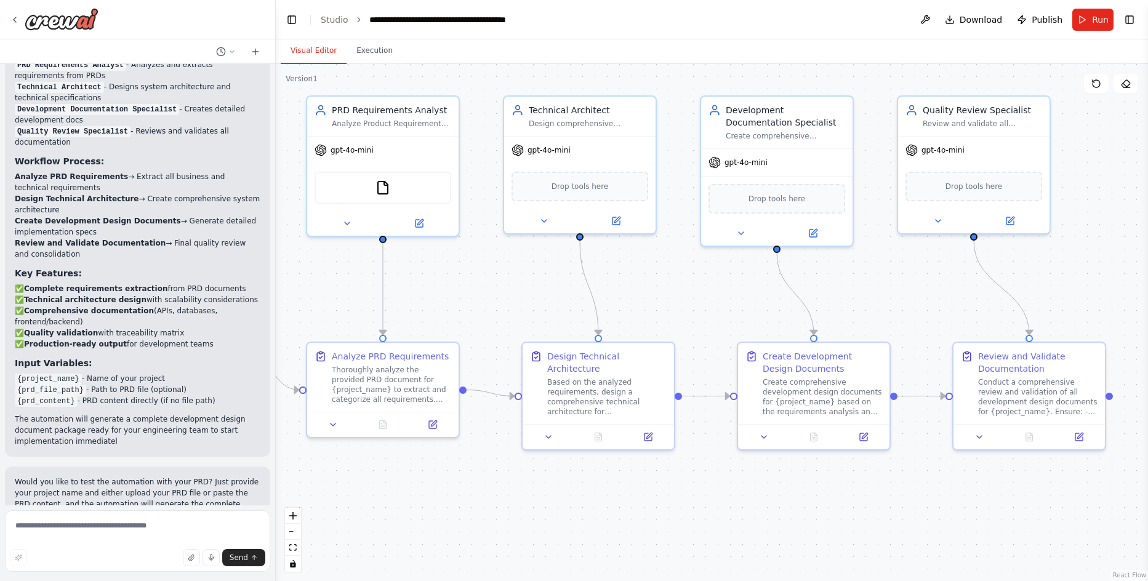
scroll to position [1474, 0]
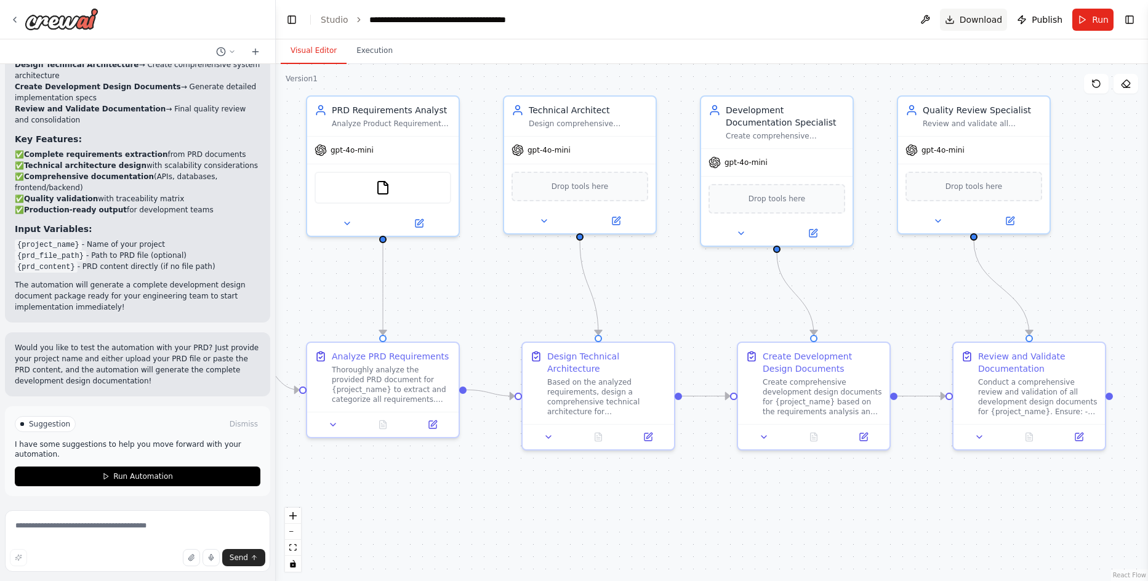
click at [968, 25] on span "Download" at bounding box center [981, 20] width 43 height 12
